Goal: Transaction & Acquisition: Subscribe to service/newsletter

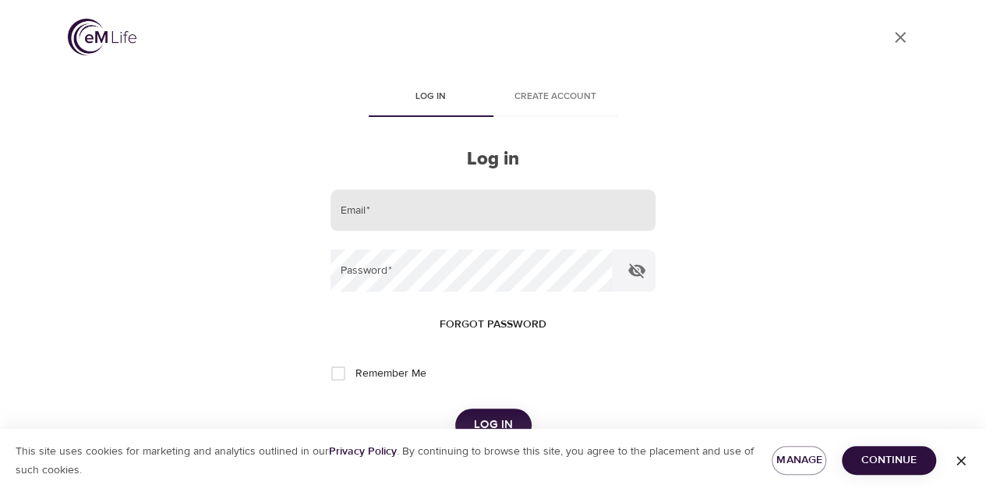
click at [466, 207] on input "email" at bounding box center [493, 210] width 324 height 42
type input "[EMAIL_ADDRESS][PERSON_NAME][DOMAIN_NAME]"
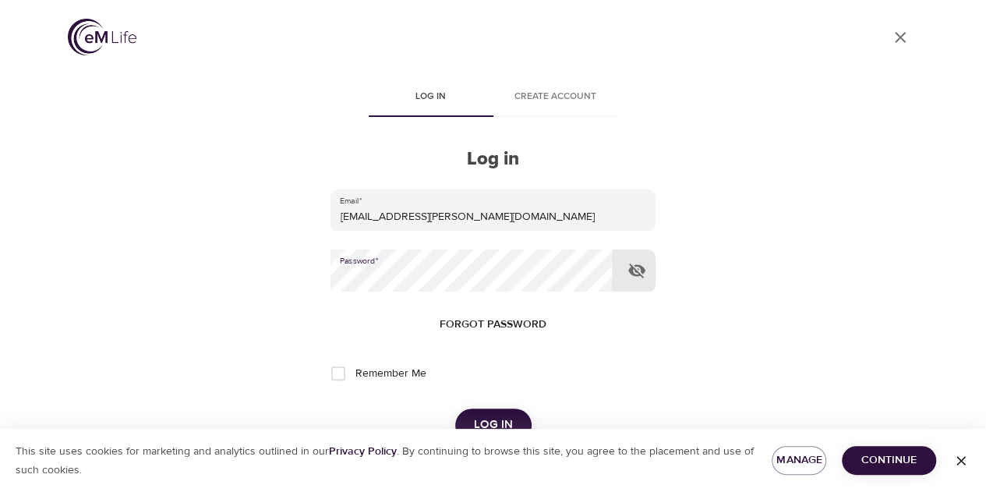
click at [405, 364] on label "Remember Me" at bounding box center [374, 373] width 104 height 33
click at [355, 364] on input "Remember Me" at bounding box center [338, 373] width 33 height 33
checkbox input "true"
click at [468, 411] on button "Log in" at bounding box center [493, 424] width 76 height 33
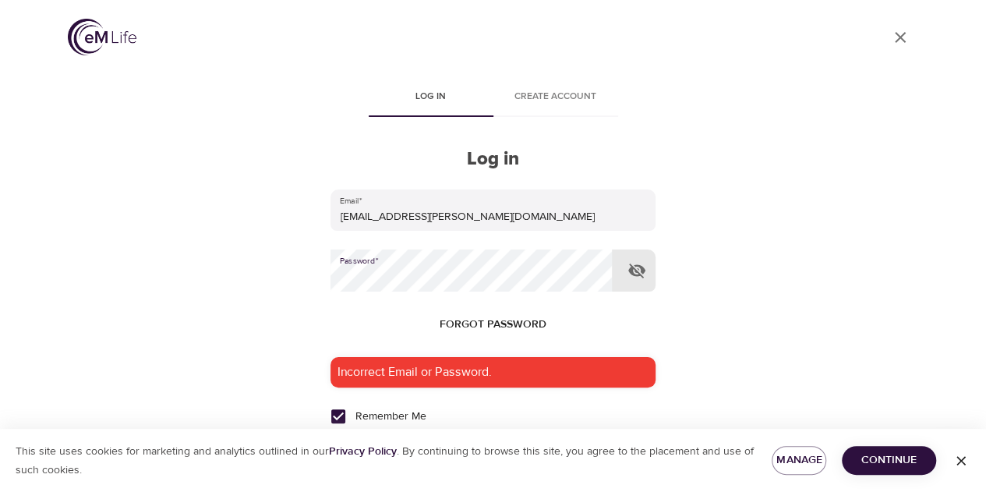
scroll to position [78, 0]
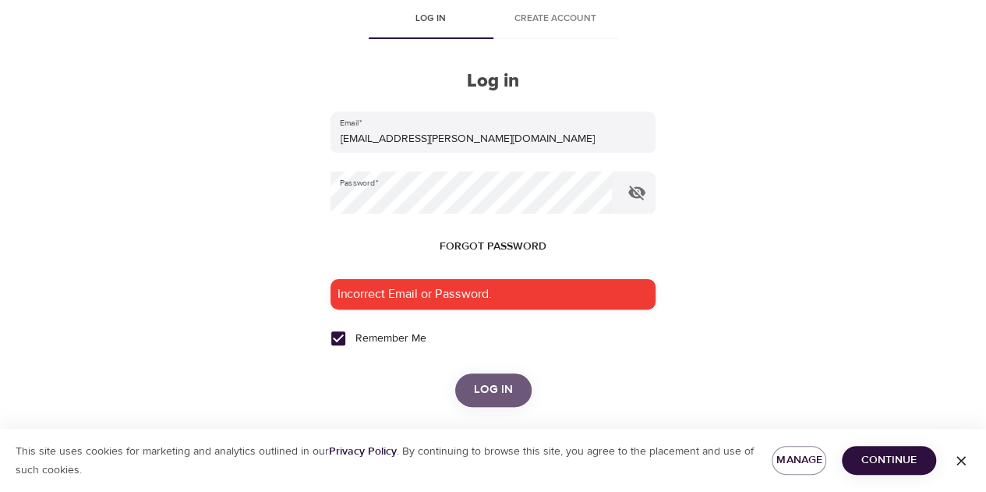
click at [488, 401] on button "Log in" at bounding box center [493, 389] width 76 height 33
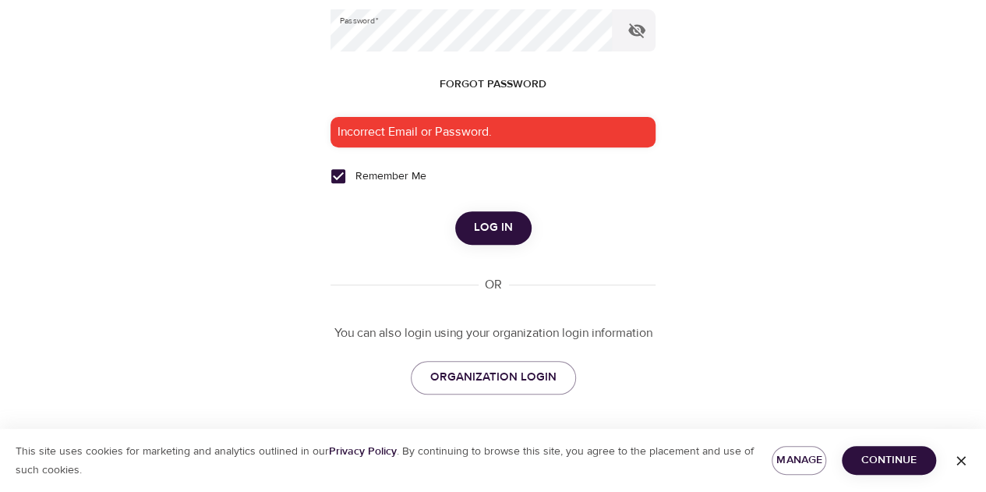
scroll to position [0, 0]
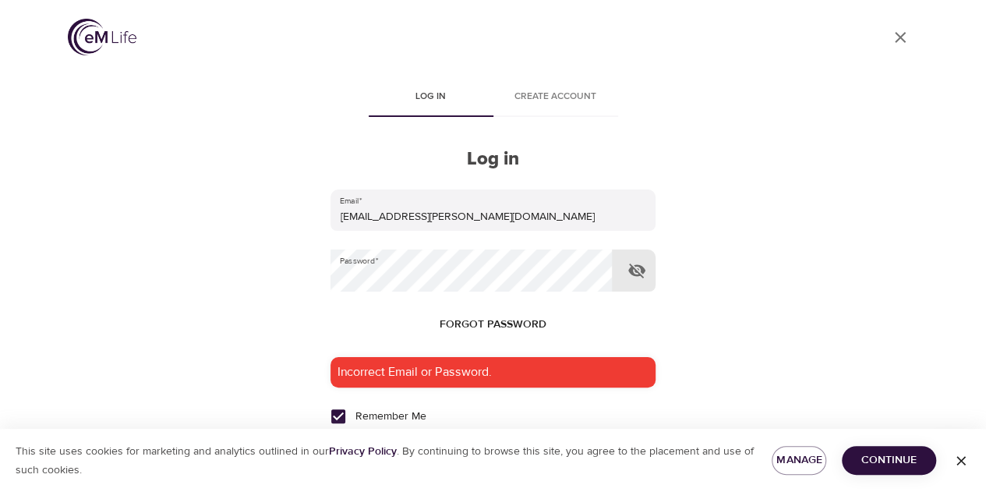
click at [634, 270] on icon "button" at bounding box center [637, 270] width 19 height 19
click at [634, 274] on icon "button" at bounding box center [637, 270] width 19 height 19
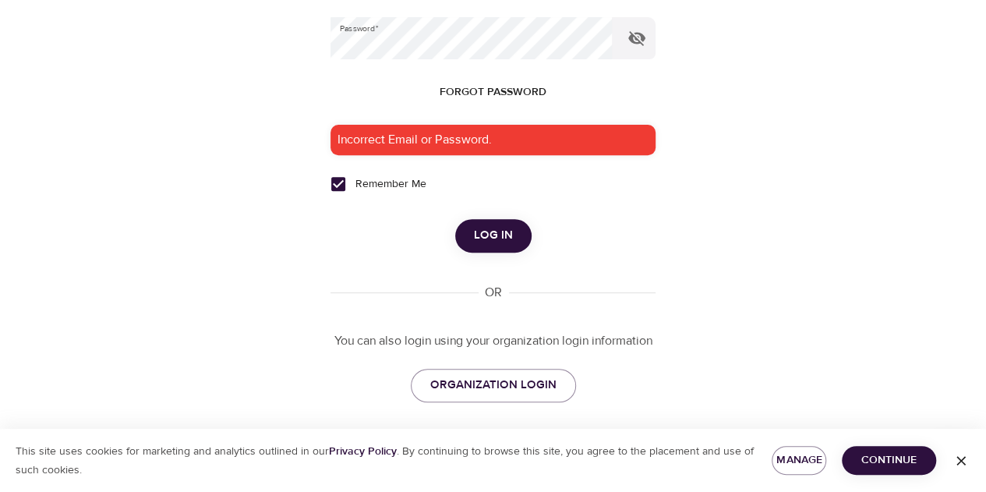
scroll to position [240, 0]
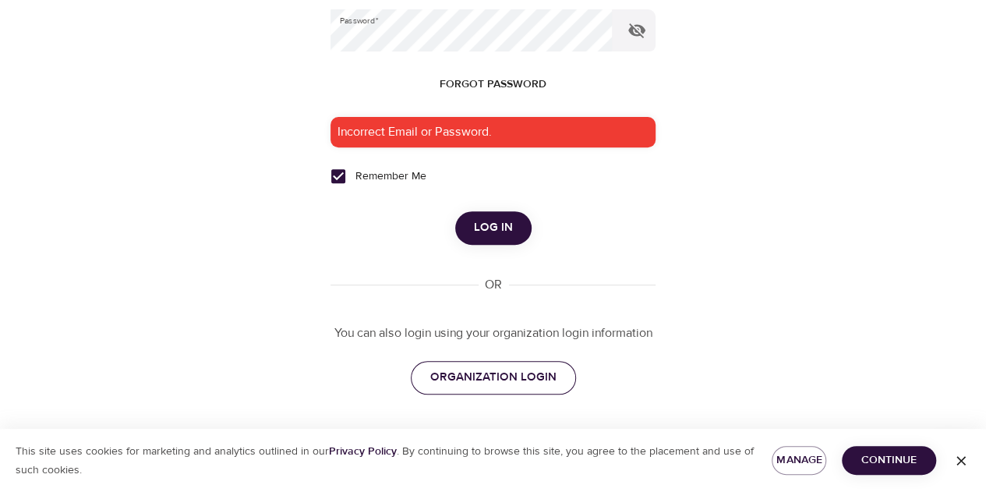
click at [499, 367] on span "ORGANIZATION LOGIN" at bounding box center [493, 377] width 126 height 20
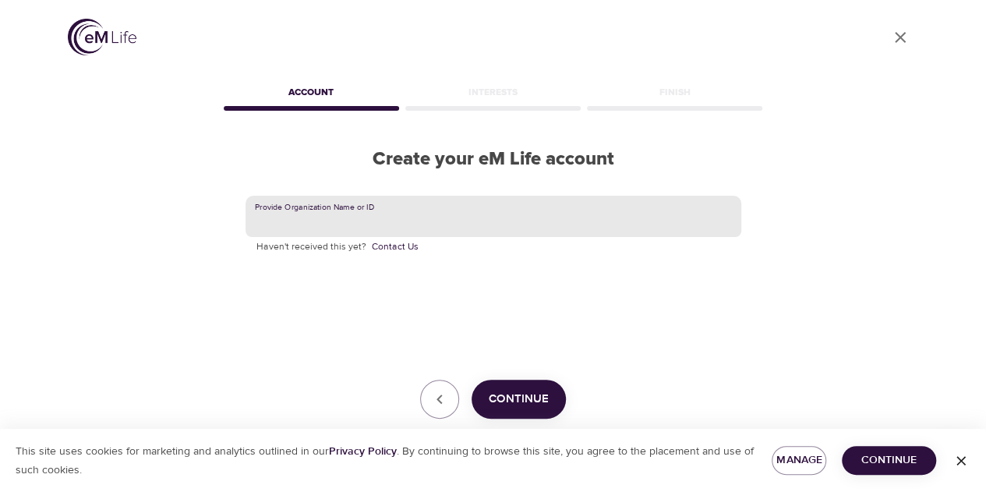
click at [352, 221] on input "text" at bounding box center [494, 217] width 496 height 42
type input "Korn Ferry"
click at [507, 406] on span "Continue" at bounding box center [519, 399] width 60 height 20
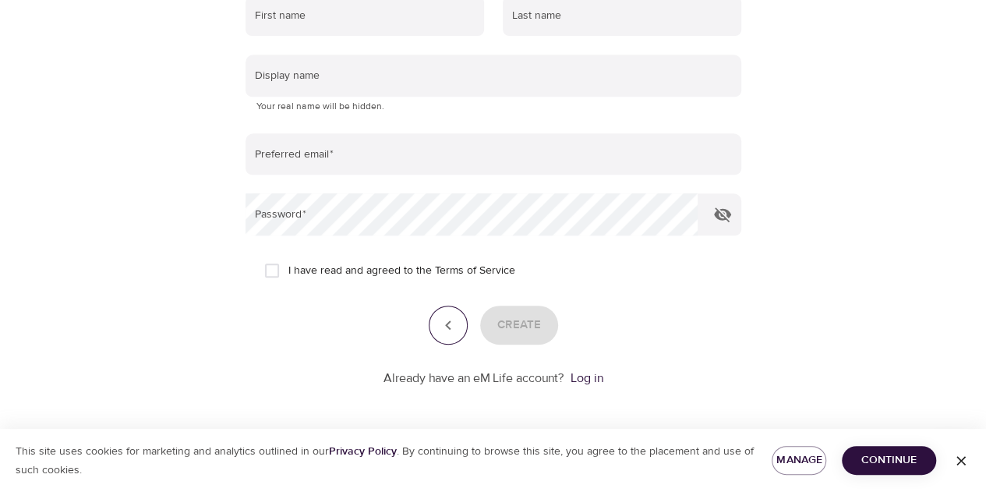
click at [451, 334] on button "button" at bounding box center [448, 325] width 39 height 39
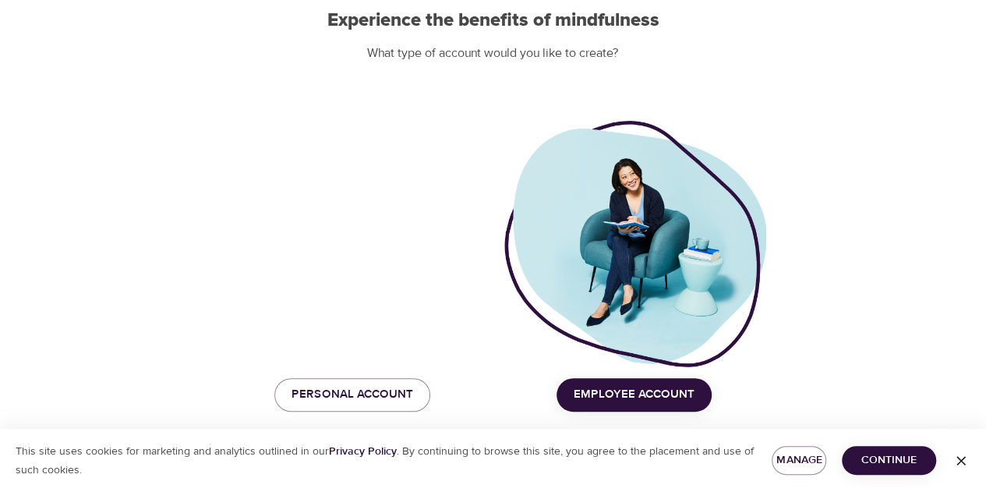
scroll to position [163, 0]
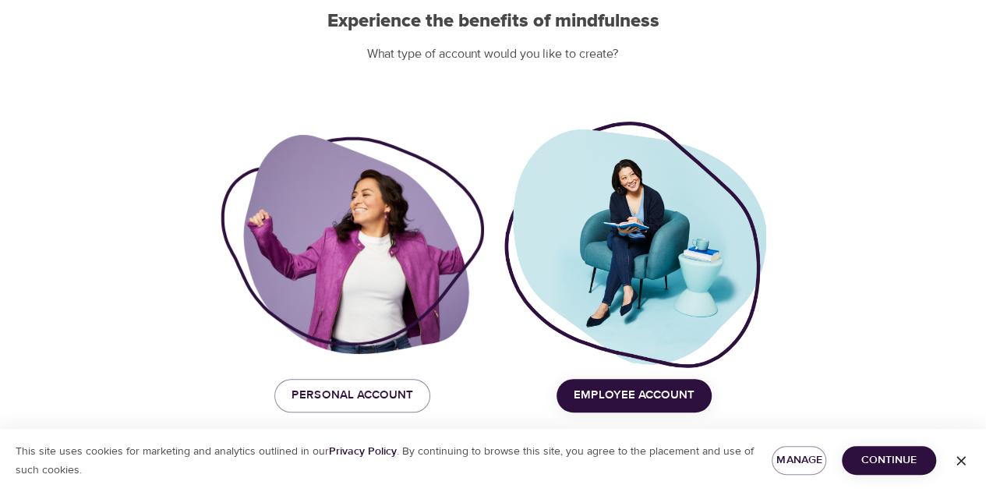
click at [606, 398] on span "Employee Account" at bounding box center [634, 395] width 121 height 20
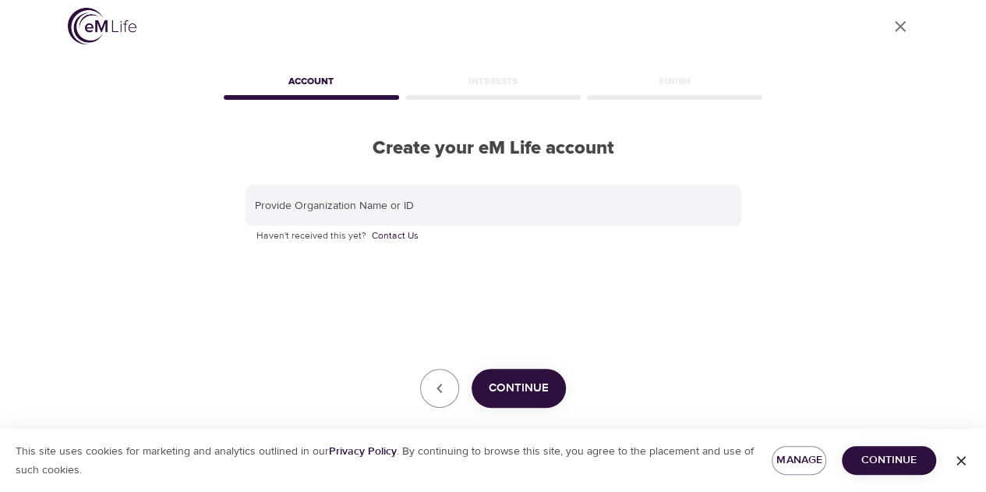
scroll to position [0, 0]
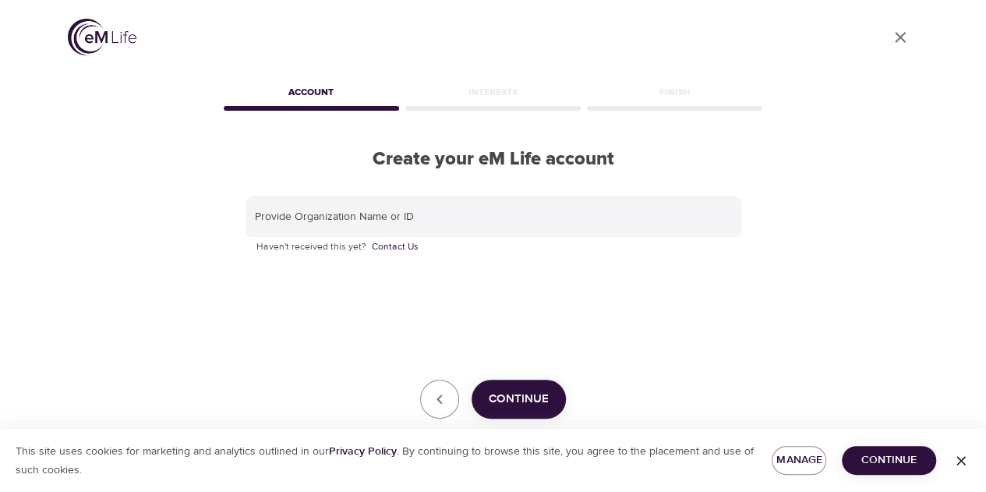
click at [453, 414] on div "Continue" at bounding box center [494, 399] width 496 height 39
click at [440, 411] on button "button" at bounding box center [439, 399] width 39 height 39
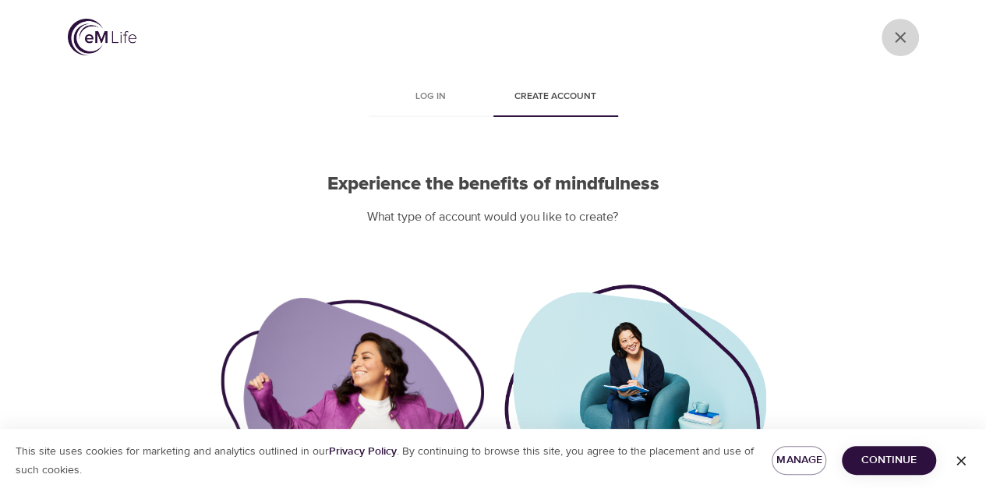
click at [914, 34] on link "User Profile" at bounding box center [900, 37] width 37 height 37
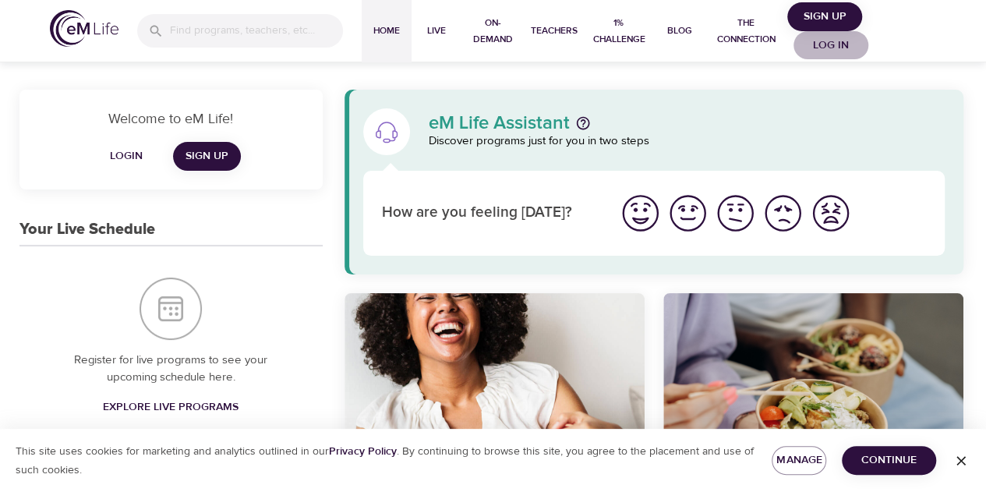
click at [825, 46] on span "Log in" at bounding box center [831, 45] width 62 height 19
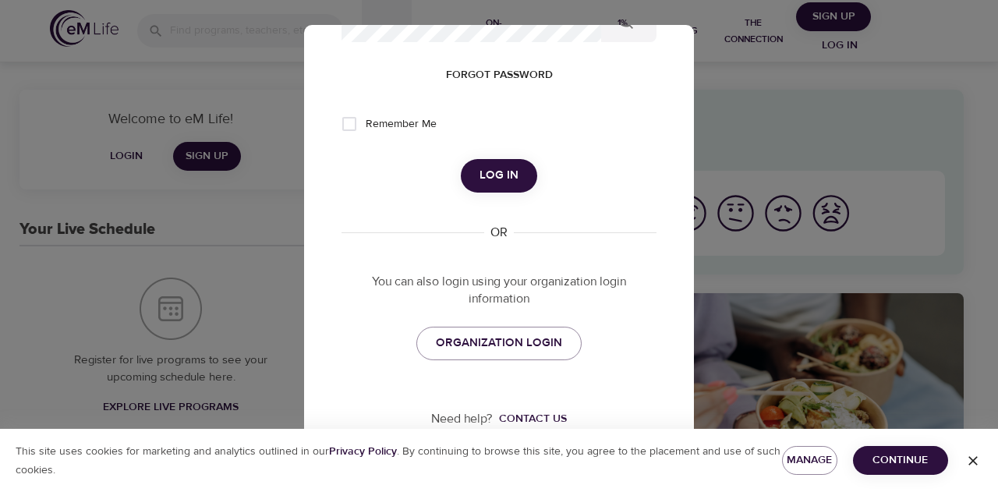
scroll to position [262, 0]
